Goal: Task Accomplishment & Management: Complete application form

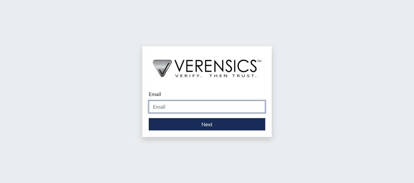
click at [158, 110] on input "Email" at bounding box center [207, 107] width 116 height 12
click at [177, 106] on input "Email" at bounding box center [207, 107] width 116 height 12
type input "[PERSON_NAME][EMAIL_ADDRESS][DOMAIN_NAME]"
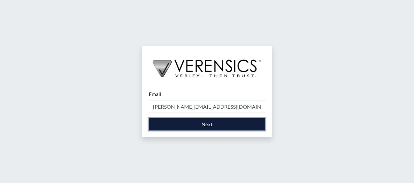
click at [183, 126] on button "Next" at bounding box center [207, 124] width 116 height 12
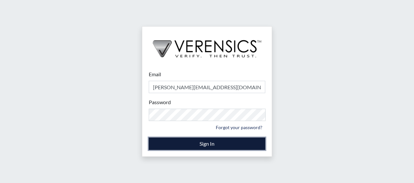
click at [219, 144] on button "Sign In" at bounding box center [207, 144] width 116 height 12
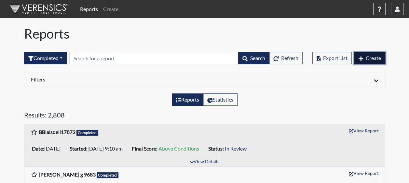
click at [374, 57] on span "Create" at bounding box center [373, 58] width 15 height 6
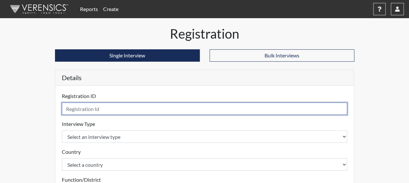
click at [108, 113] on input "text" at bounding box center [205, 109] width 286 height 12
type input "EEVANS5903"
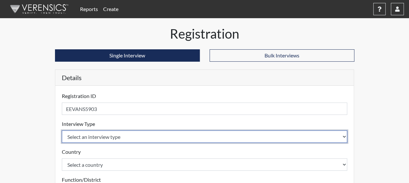
click at [120, 137] on select "Select an interview type Corrections Pre-Employment" at bounding box center [205, 137] width 286 height 12
select select "ff733e93-e1bf-11ea-9c9f-0eff0cf7eb8f"
click at [62, 131] on select "Select an interview type Corrections Pre-Employment" at bounding box center [205, 137] width 286 height 12
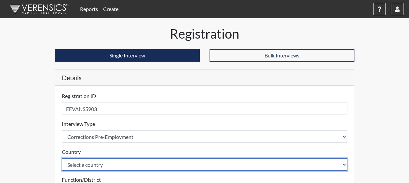
click at [101, 164] on select "Select a country [GEOGRAPHIC_DATA] [GEOGRAPHIC_DATA]" at bounding box center [205, 165] width 286 height 12
select select "united-states-of-[GEOGRAPHIC_DATA]"
click at [62, 159] on select "Select a country [GEOGRAPHIC_DATA] [GEOGRAPHIC_DATA]" at bounding box center [205, 165] width 286 height 12
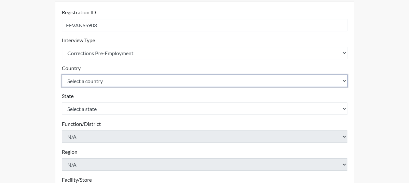
scroll to position [130, 0]
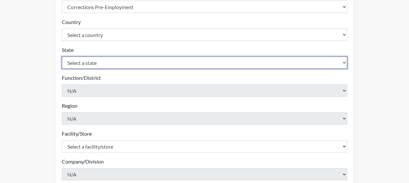
click at [100, 63] on select "Select a state [US_STATE] [US_STATE] [US_STATE] [US_STATE] [US_STATE] [US_STATE…" at bounding box center [205, 63] width 286 height 12
select select "SC"
click at [100, 63] on select "Select a state [US_STATE] [US_STATE] [US_STATE] [US_STATE] [US_STATE] [US_STATE…" at bounding box center [205, 63] width 286 height 12
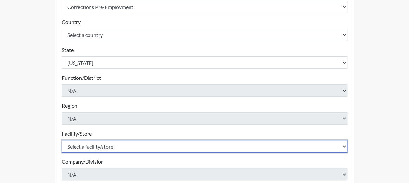
click at [104, 146] on select "Select a facility/store [GEOGRAPHIC_DATA] CI Broad River CI [PERSON_NAME] CI Di…" at bounding box center [205, 147] width 286 height 12
select select "e94c7925-c7cb-48ed-86f9-8be77b117e87"
click at [62, 141] on select "Select a facility/store [GEOGRAPHIC_DATA] CI Broad River CI [PERSON_NAME] CI Di…" at bounding box center [205, 147] width 286 height 12
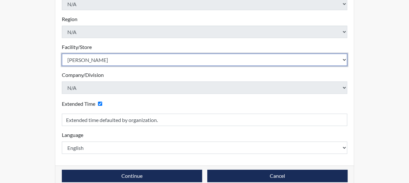
scroll to position [227, 0]
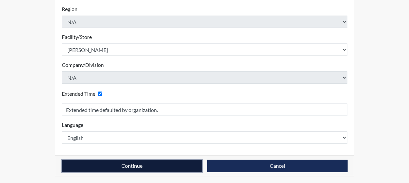
click at [162, 167] on button "Continue" at bounding box center [132, 166] width 140 height 12
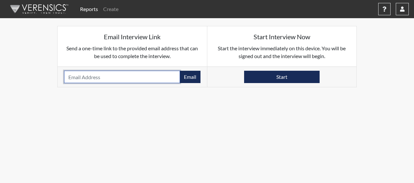
click at [96, 77] on input "email" at bounding box center [122, 77] width 116 height 12
paste input "[EMAIL_ADDRESS][DOMAIN_NAME]"
type input "[EMAIL_ADDRESS][DOMAIN_NAME]"
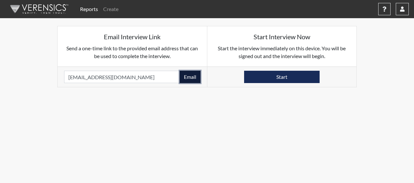
click at [185, 76] on button "Email" at bounding box center [190, 77] width 21 height 12
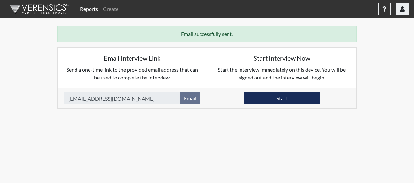
click at [403, 8] on icon "button" at bounding box center [402, 9] width 5 height 5
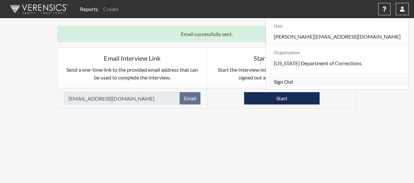
click at [350, 87] on link "Sign Out" at bounding box center [337, 82] width 143 height 10
